Goal: Task Accomplishment & Management: Use online tool/utility

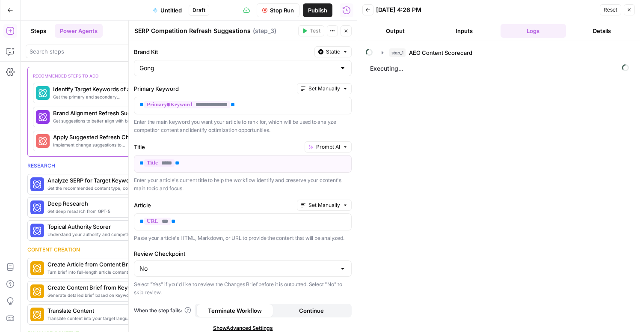
scroll to position [1263, 0]
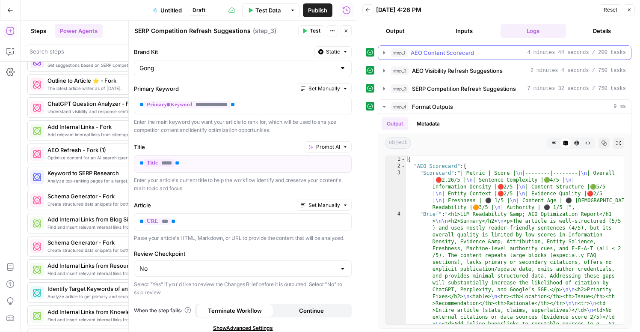
click at [385, 53] on icon "button" at bounding box center [384, 52] width 2 height 3
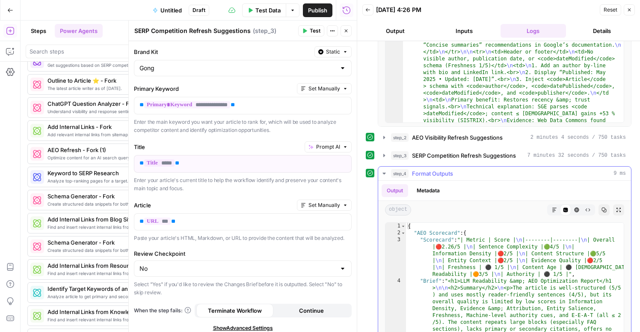
scroll to position [215, 0]
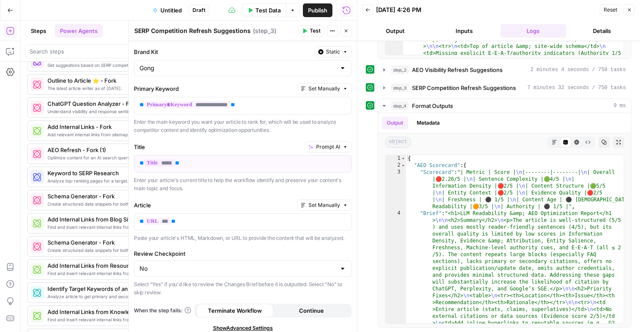
click at [632, 11] on button "Close" at bounding box center [629, 9] width 11 height 11
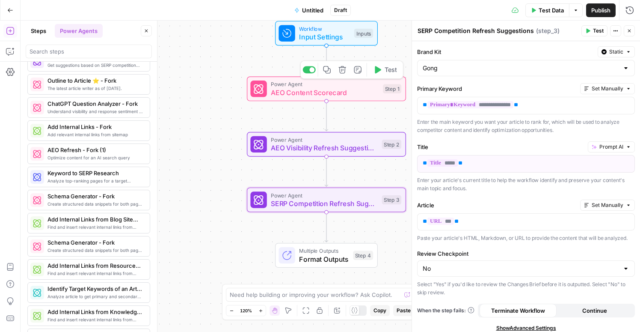
click at [359, 97] on span "AEO Content Scorecard" at bounding box center [325, 92] width 108 height 10
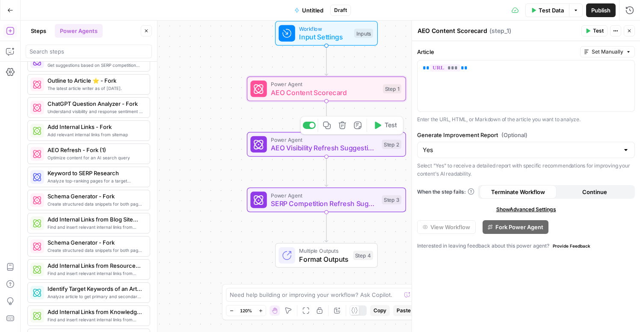
click at [362, 150] on span "AEO Visibility Refresh Suggestions" at bounding box center [324, 147] width 107 height 10
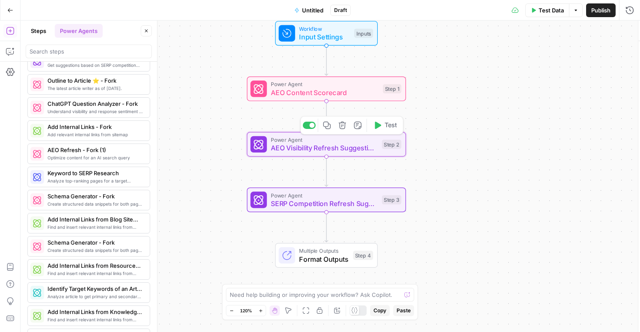
type textarea "AEO Visibility Refresh Suggestions"
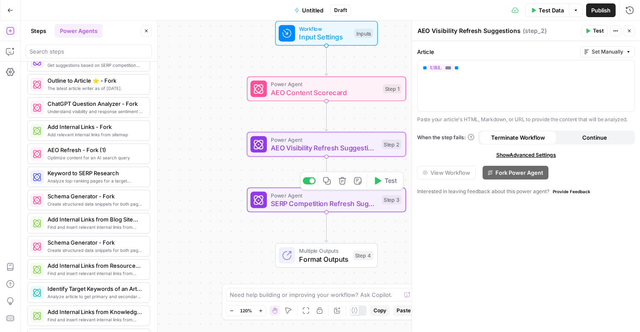
click at [355, 201] on span "SERP Competition Refresh Suggestions" at bounding box center [324, 203] width 107 height 10
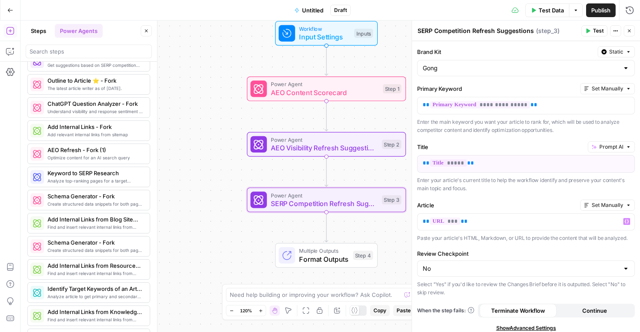
scroll to position [43, 0]
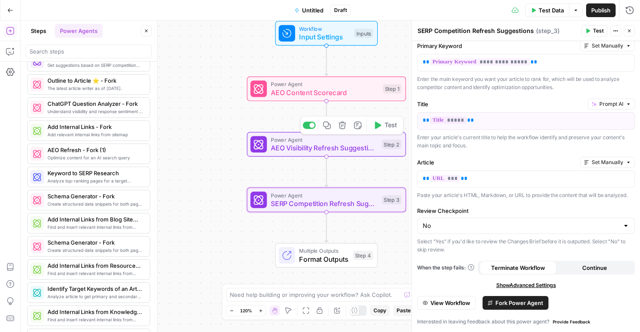
click at [348, 149] on span "AEO Visibility Refresh Suggestions" at bounding box center [324, 147] width 107 height 10
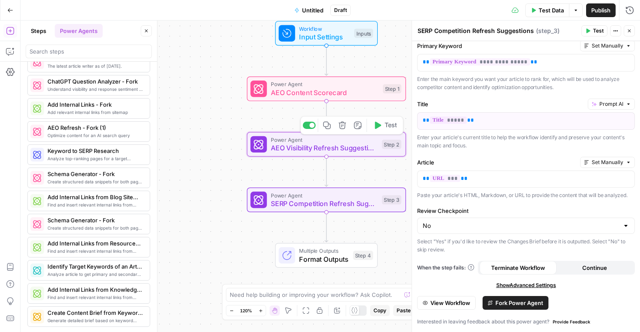
scroll to position [1239, 0]
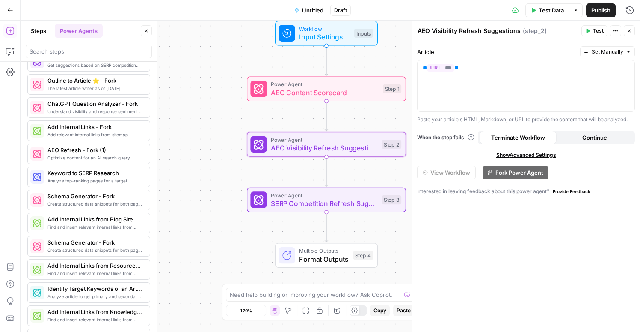
click at [313, 9] on span "Untitled" at bounding box center [312, 10] width 21 height 9
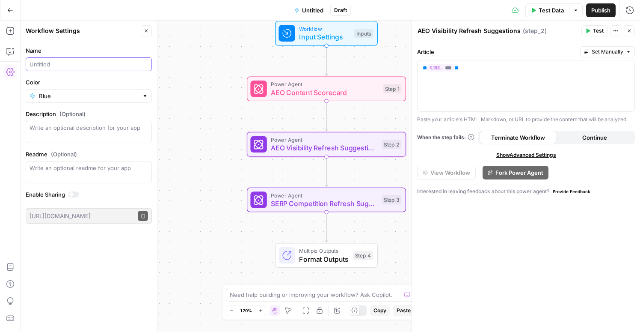
click at [95, 64] on input "Name" at bounding box center [89, 64] width 119 height 9
type input "SEO Page Refresher"
click at [602, 9] on span "Publish" at bounding box center [600, 10] width 19 height 9
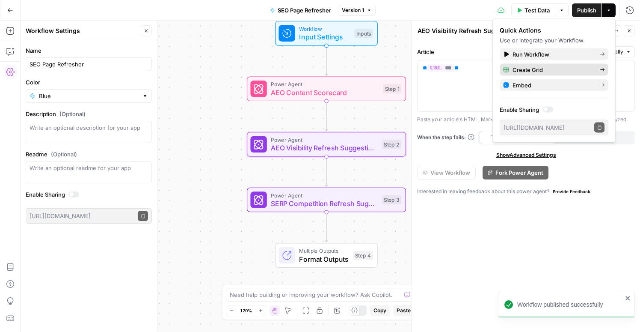
click at [552, 71] on span "Create Grid" at bounding box center [553, 69] width 80 height 9
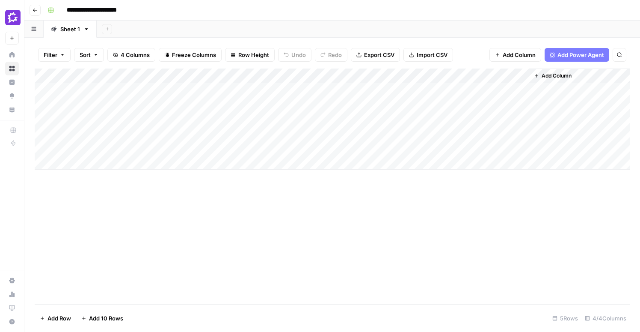
click at [138, 86] on div "Add Column" at bounding box center [332, 118] width 595 height 101
type textarea "**********"
click at [240, 87] on div "Add Column" at bounding box center [332, 118] width 595 height 101
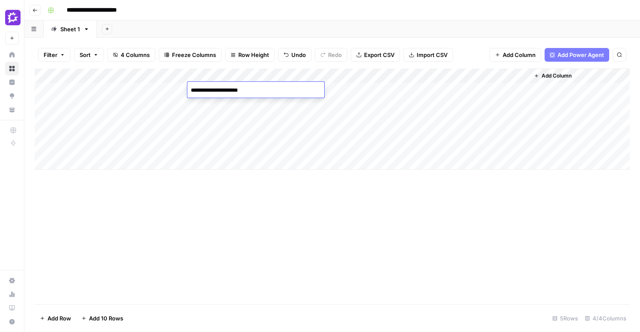
type textarea "**********"
click at [408, 226] on div "Add Column" at bounding box center [332, 185] width 595 height 235
click at [480, 88] on div "Add Column" at bounding box center [332, 118] width 595 height 101
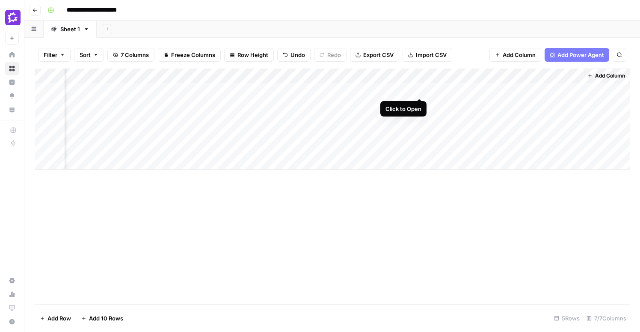
click at [418, 90] on div "Add Column" at bounding box center [332, 118] width 595 height 101
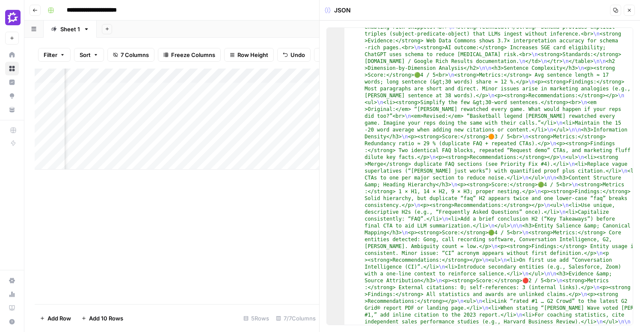
scroll to position [635, 0]
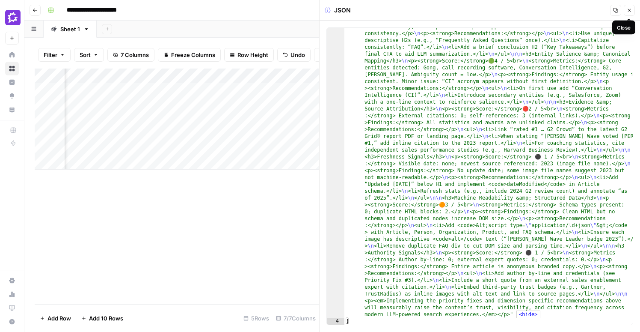
click at [631, 6] on button "Close" at bounding box center [629, 10] width 11 height 11
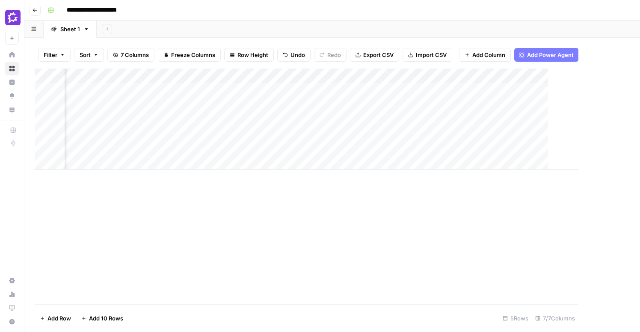
scroll to position [0, 168]
click at [431, 74] on div "Add Column" at bounding box center [332, 118] width 595 height 101
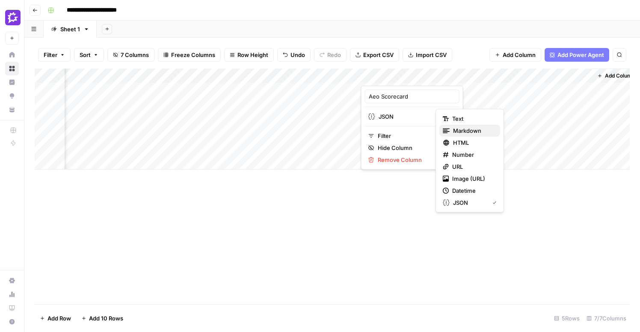
click at [454, 129] on span "Markdown" at bounding box center [473, 130] width 40 height 9
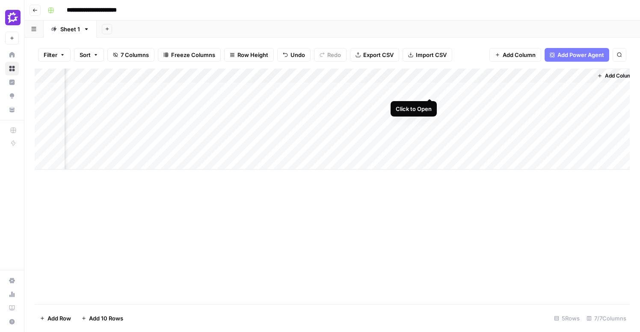
click at [430, 90] on div "Add Column" at bounding box center [332, 118] width 595 height 101
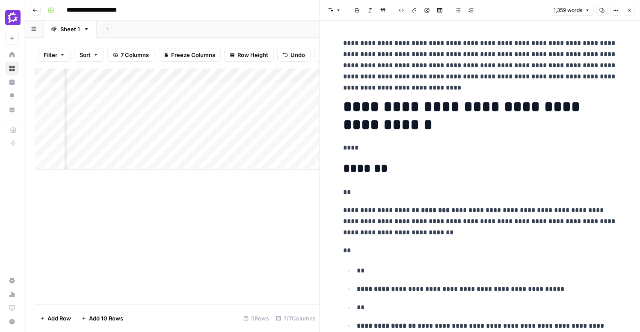
click at [632, 11] on button "Close" at bounding box center [629, 10] width 11 height 11
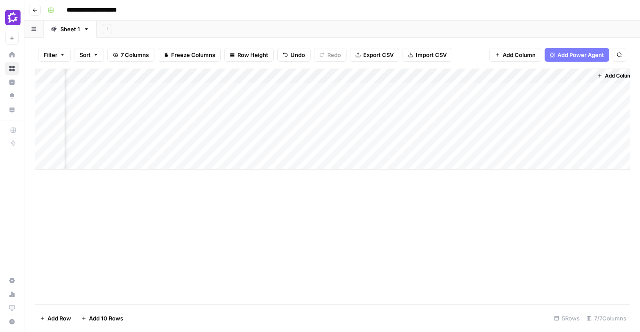
click at [508, 73] on div "Add Column" at bounding box center [332, 118] width 595 height 101
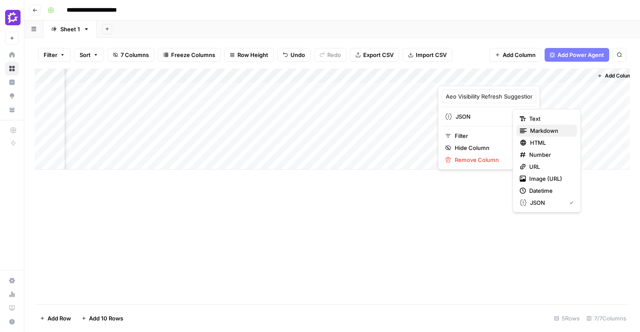
click at [533, 132] on span "Markdown" at bounding box center [550, 130] width 40 height 9
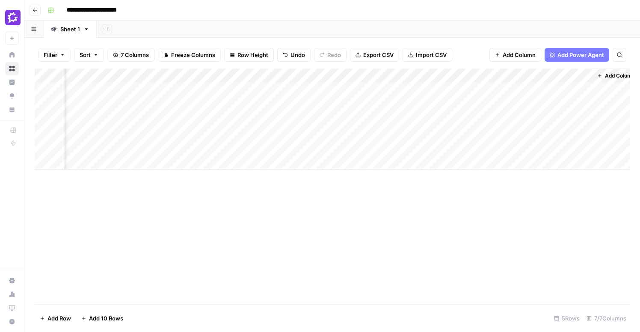
click at [506, 88] on div "Add Column" at bounding box center [332, 118] width 595 height 101
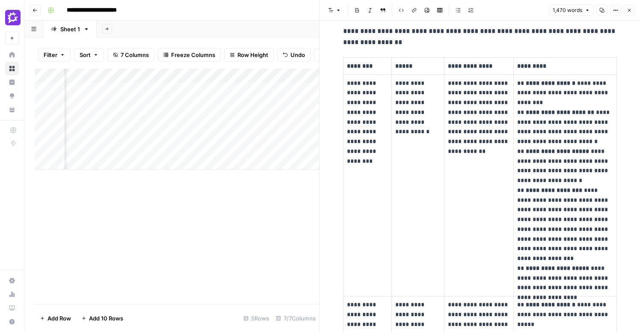
scroll to position [279, 0]
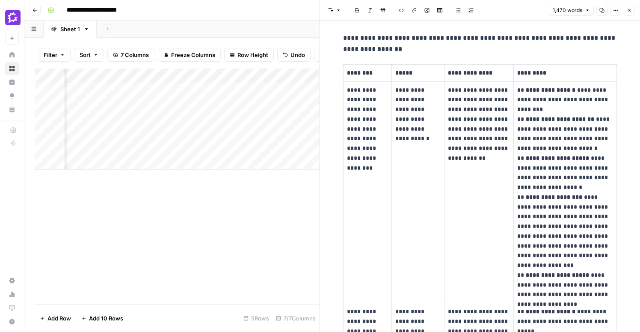
click at [629, 12] on icon "button" at bounding box center [629, 10] width 5 height 5
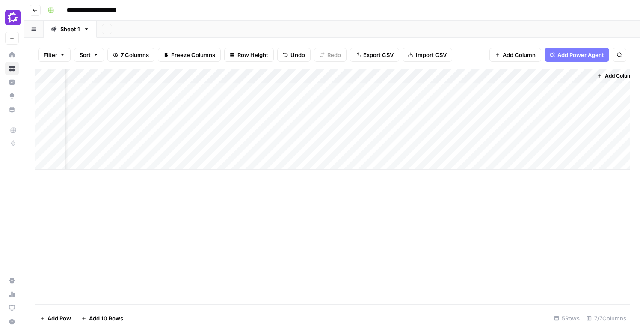
click at [586, 75] on div "Add Column" at bounding box center [332, 118] width 595 height 101
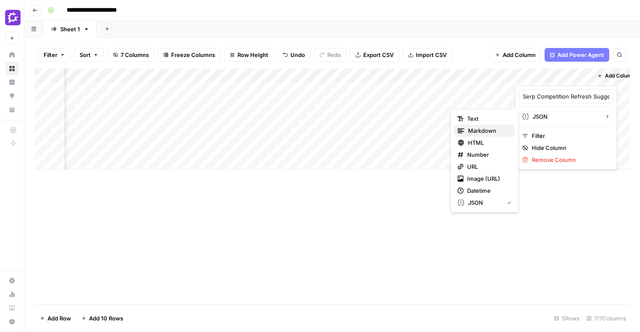
click at [492, 129] on span "Markdown" at bounding box center [488, 130] width 40 height 9
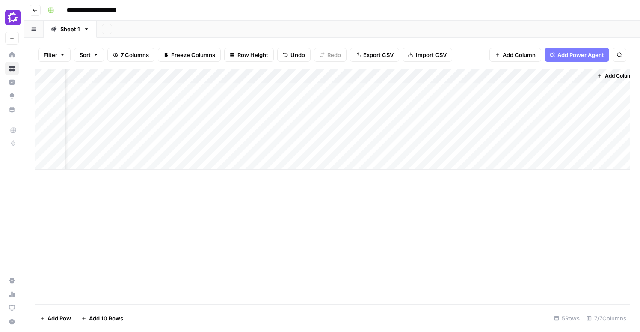
click at [528, 211] on div "Add Column" at bounding box center [332, 185] width 595 height 235
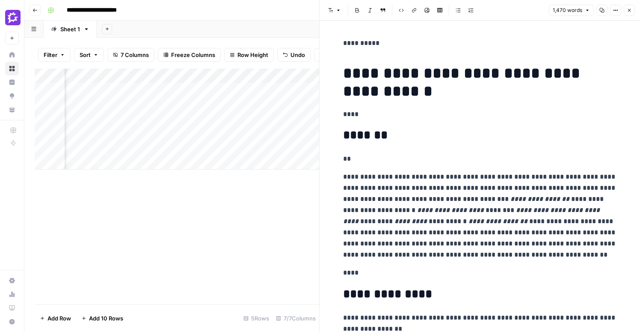
click at [281, 184] on div "Add Column" at bounding box center [177, 185] width 285 height 235
click at [628, 12] on icon "button" at bounding box center [629, 10] width 3 height 3
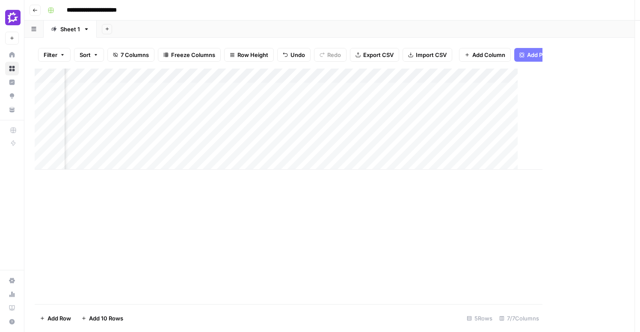
scroll to position [0, 168]
